Goal: Information Seeking & Learning: Learn about a topic

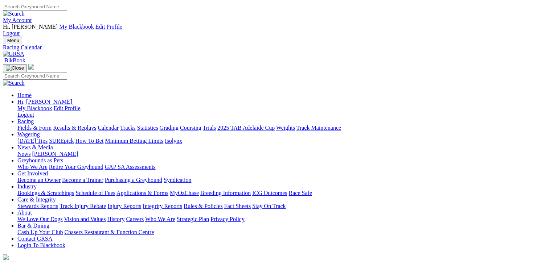
click at [31, 125] on link "Fields & Form" at bounding box center [34, 128] width 34 height 6
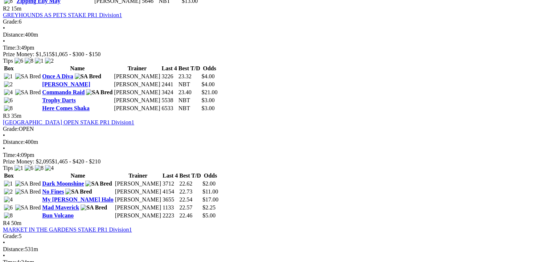
scroll to position [689, 0]
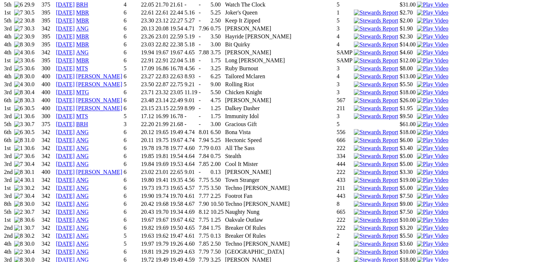
scroll to position [798, 0]
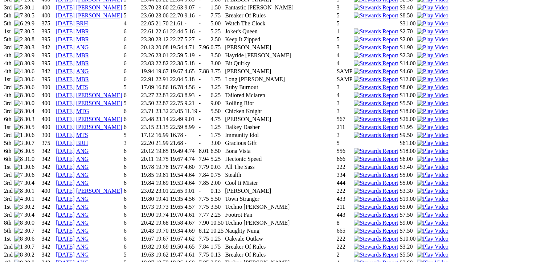
click at [417, 188] on img at bounding box center [432, 191] width 31 height 7
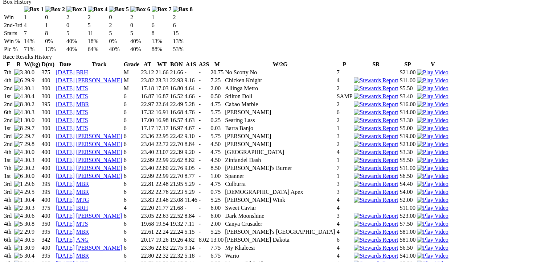
scroll to position [508, 0]
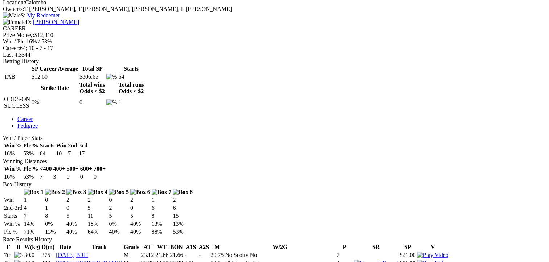
scroll to position [327, 0]
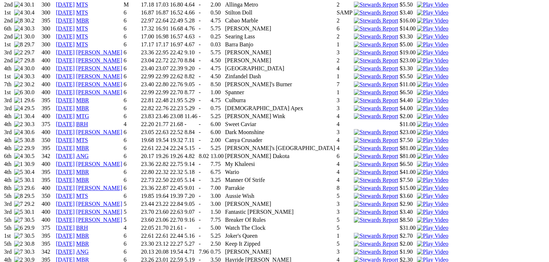
scroll to position [617, 0]
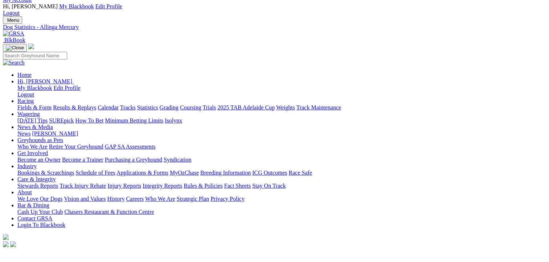
scroll to position [0, 0]
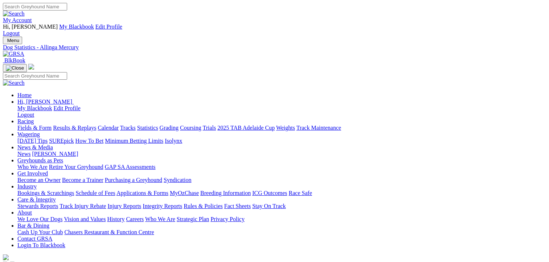
click at [33, 125] on link "Fields & Form" at bounding box center [34, 128] width 34 height 6
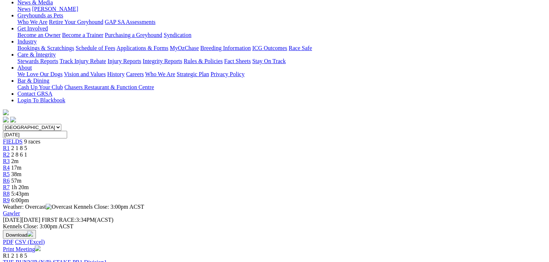
scroll to position [36, 0]
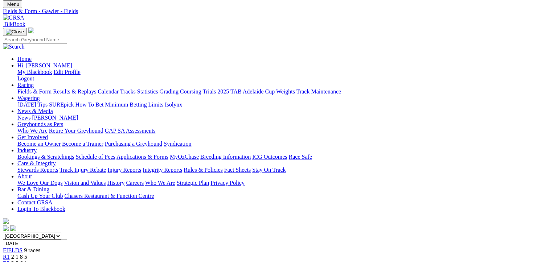
click at [27, 254] on span "2 1 8 5" at bounding box center [19, 257] width 16 height 6
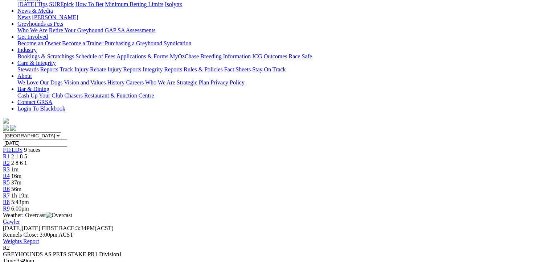
scroll to position [145, 0]
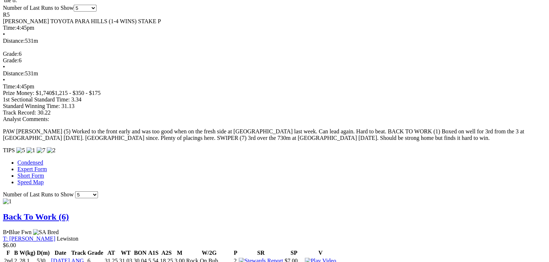
scroll to position [617, 0]
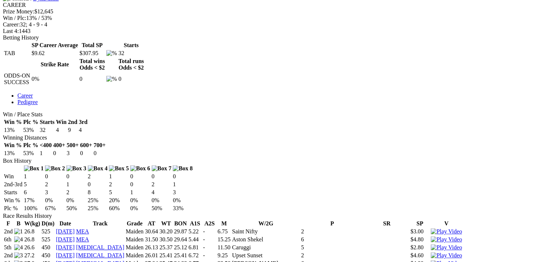
scroll to position [363, 0]
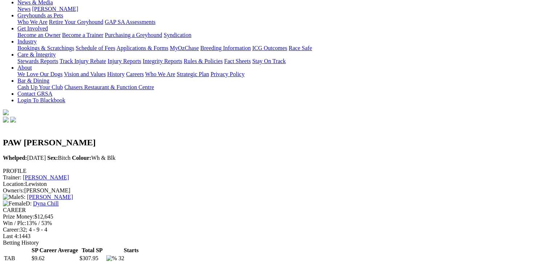
scroll to position [0, 0]
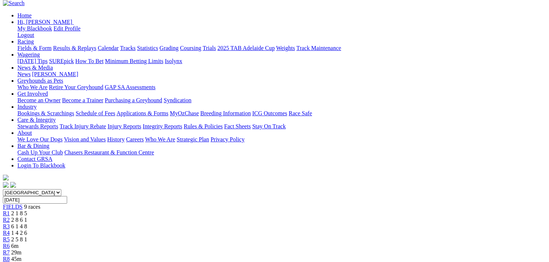
scroll to position [36, 0]
